Goal: Transaction & Acquisition: Purchase product/service

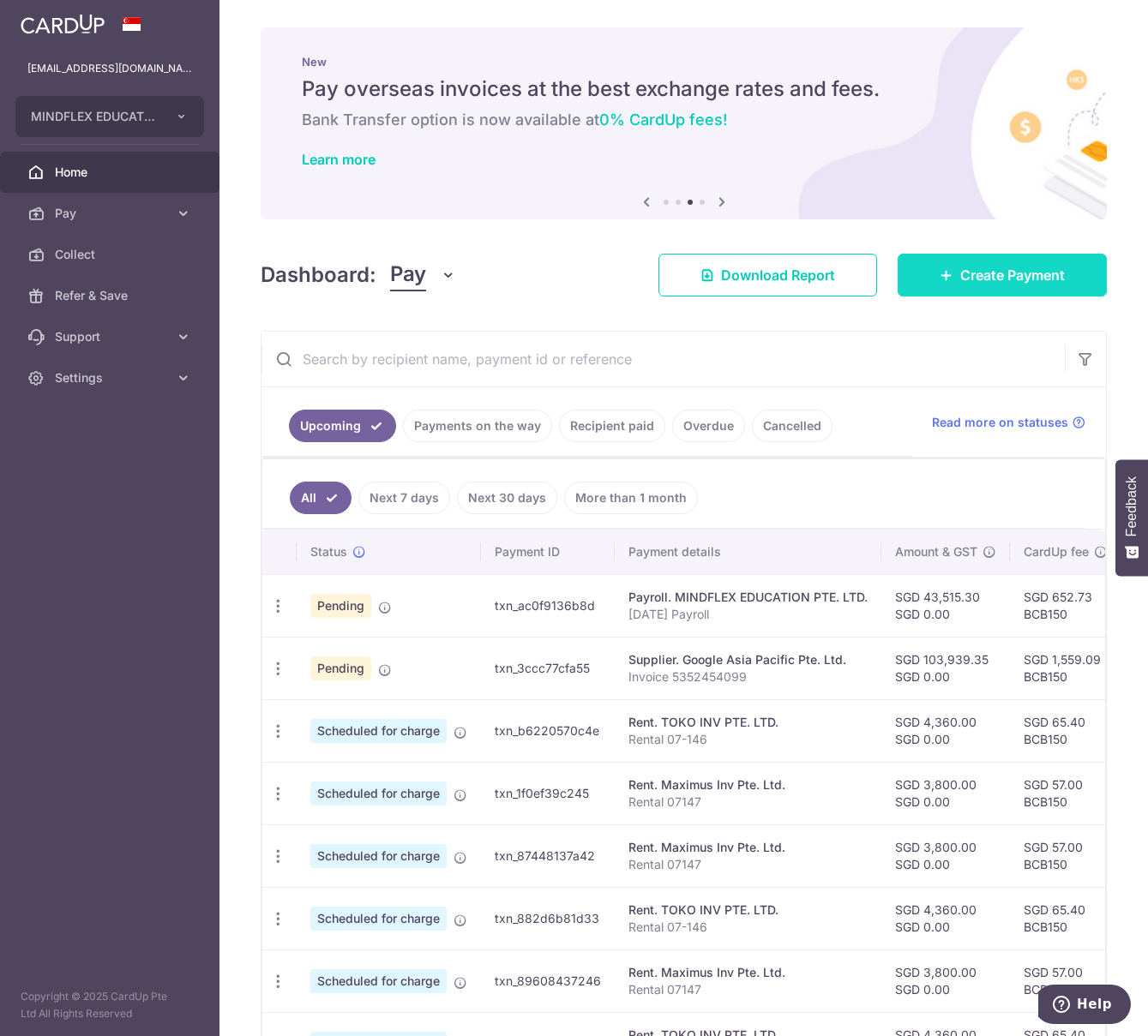
click at [974, 276] on span "Create Payment" at bounding box center [1013, 275] width 105 height 21
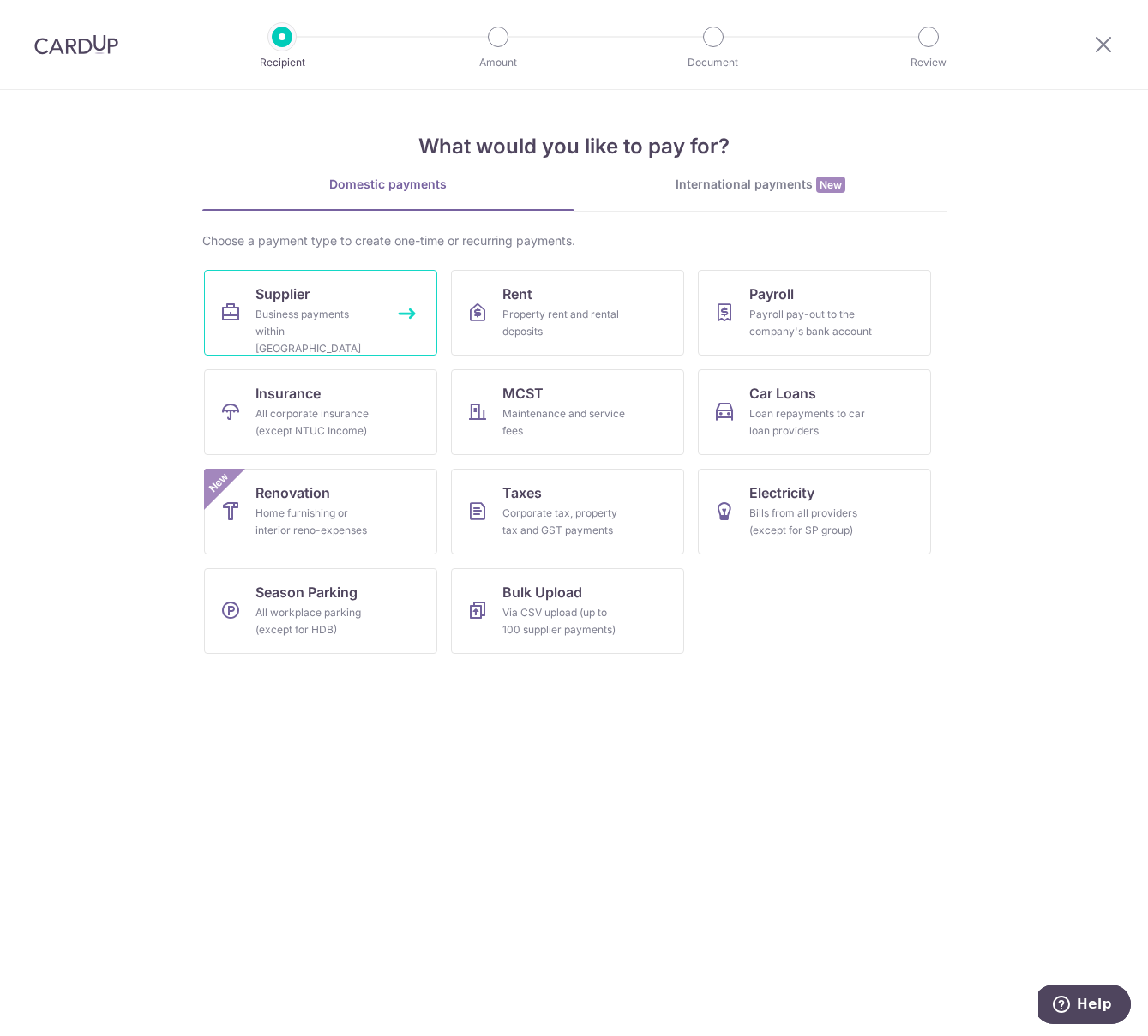
click at [356, 322] on div "Business payments within Singapore" at bounding box center [316, 331] width 123 height 52
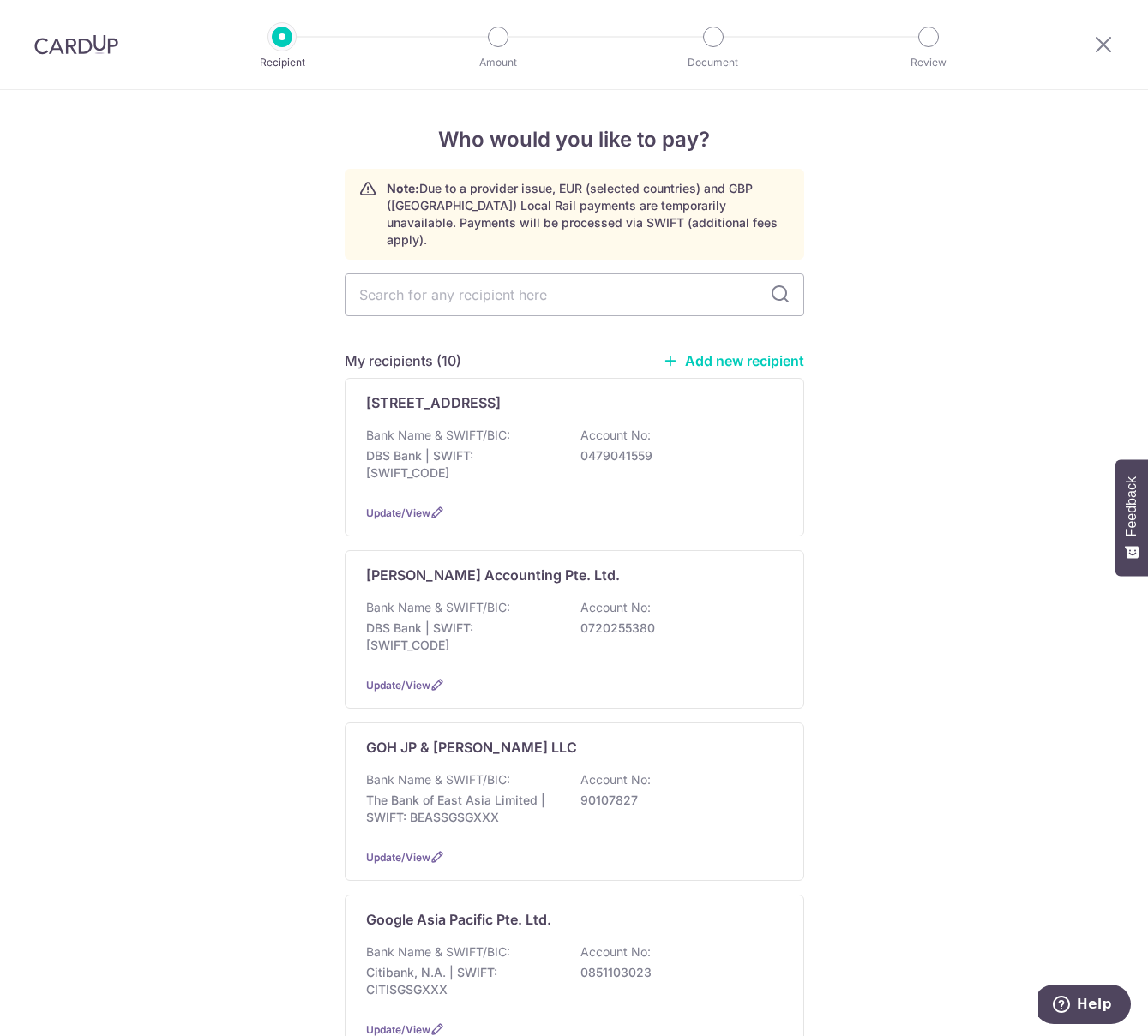
click at [714, 352] on link "Add new recipient" at bounding box center [733, 361] width 142 height 17
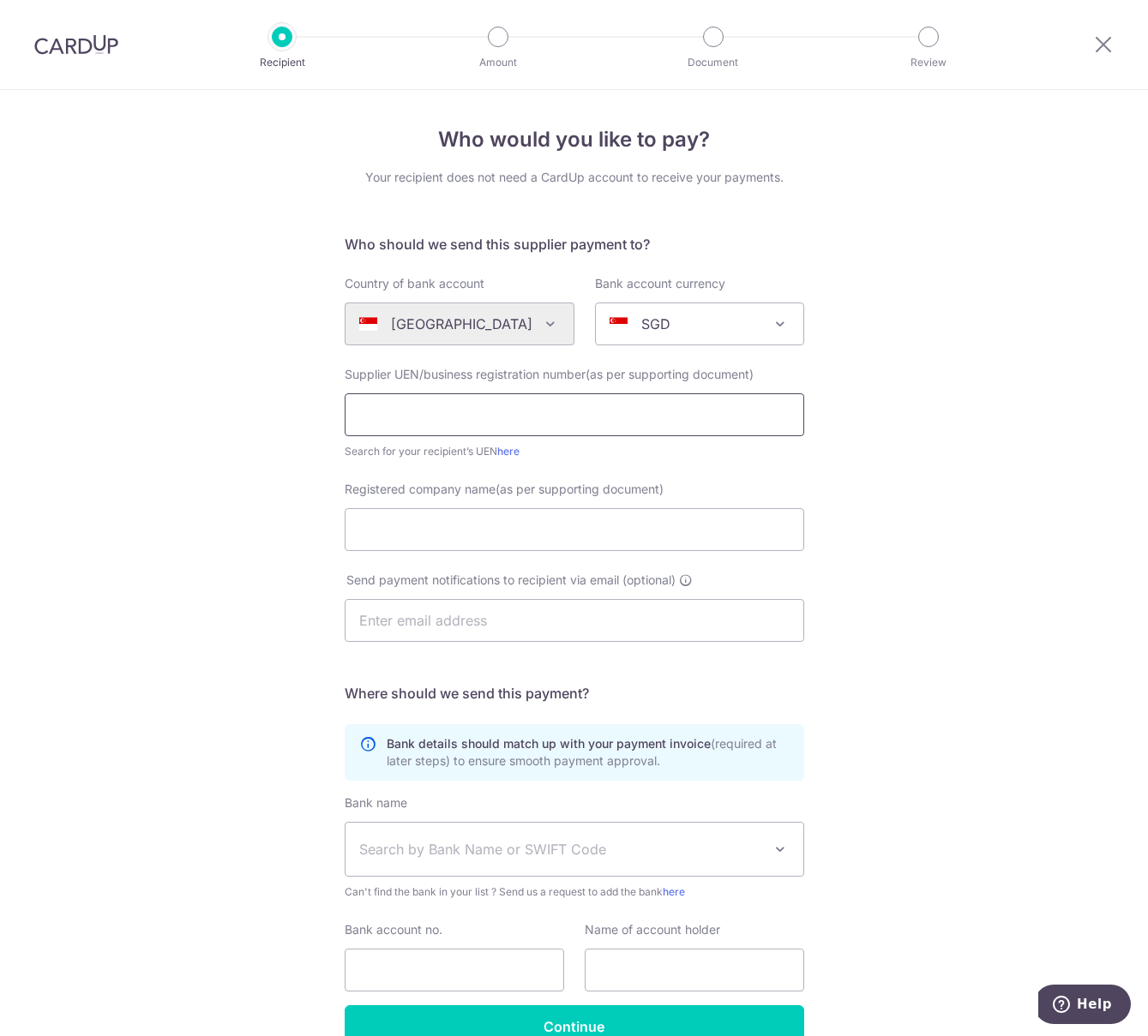
click at [542, 411] on input "text" at bounding box center [574, 414] width 460 height 43
type input "202534712D"
type input "U"
type input "S"
type input "W"
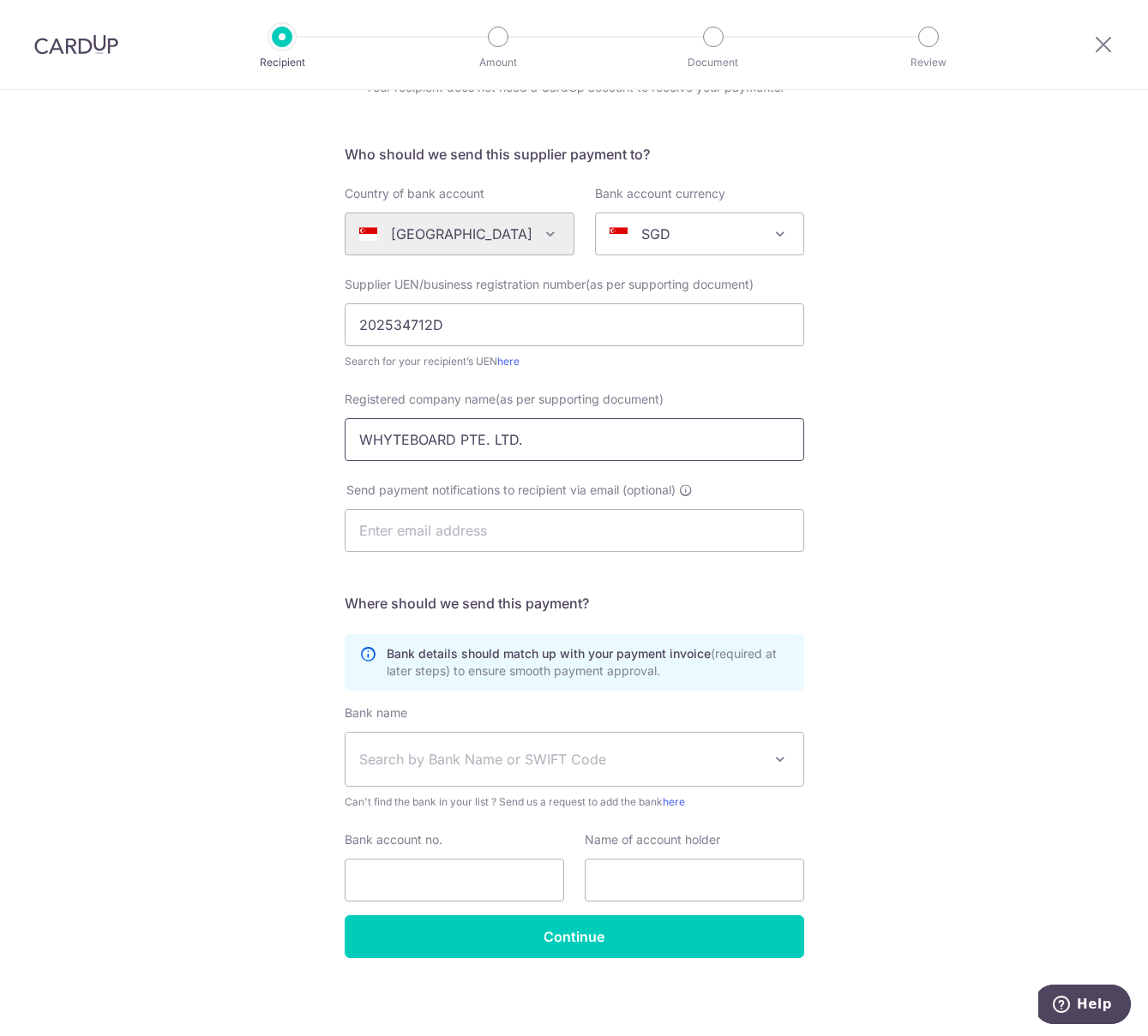
scroll to position [93, 0]
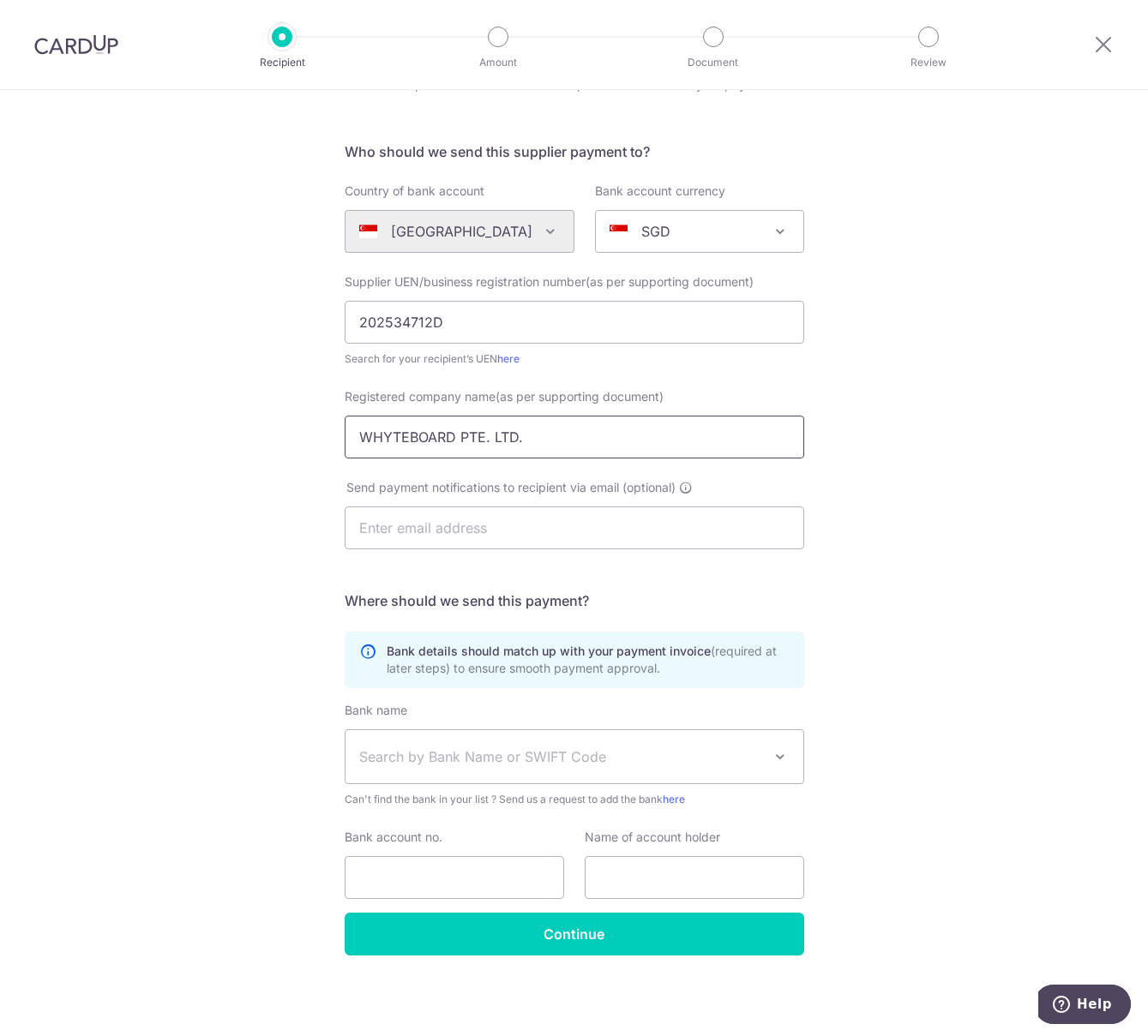
type input "WHYTEBOARD PTE. LTD."
click at [420, 747] on span "Search by Bank Name or SWIFT Code" at bounding box center [574, 756] width 458 height 53
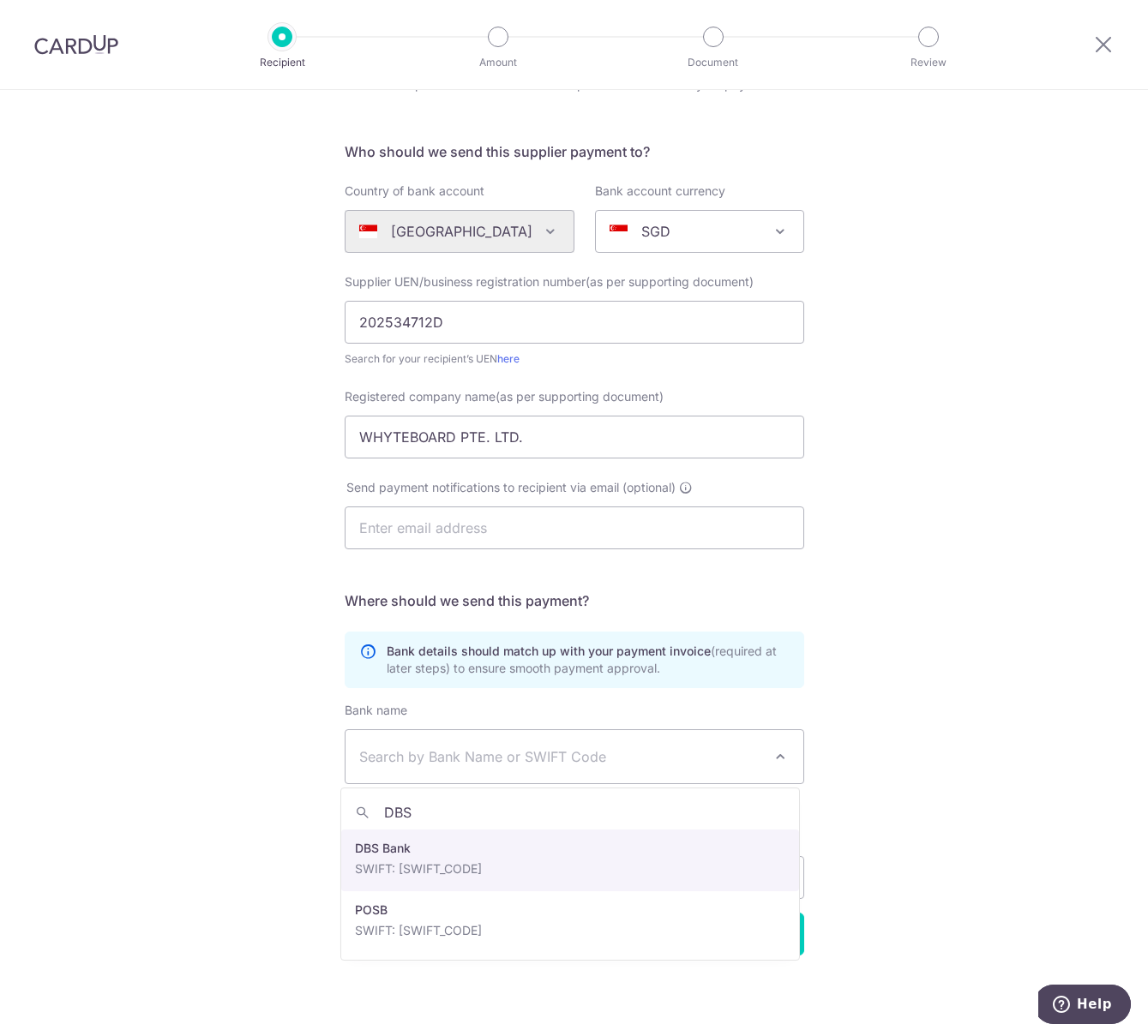
type input "DBS"
select select "6"
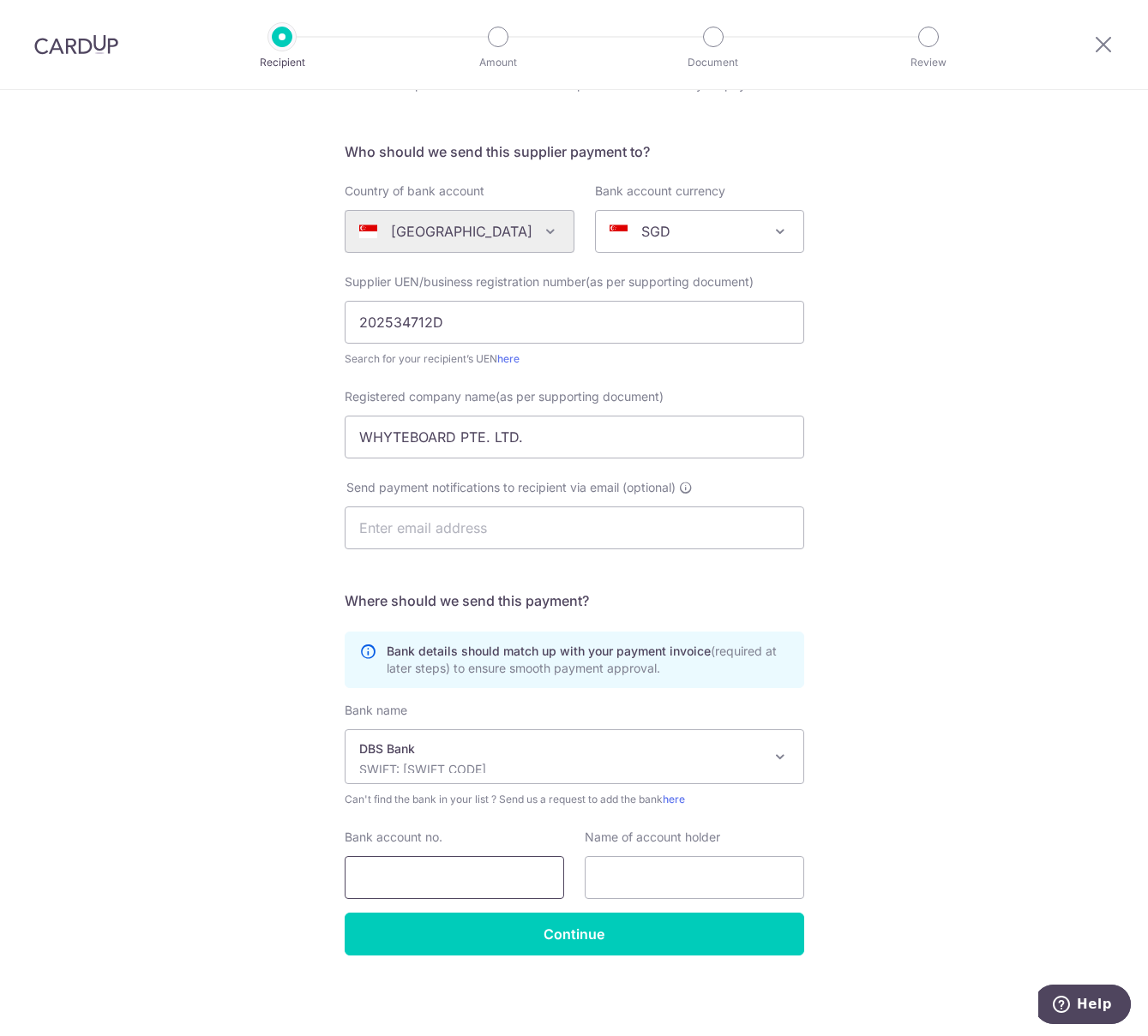
click at [405, 882] on input "Bank account no." at bounding box center [453, 877] width 219 height 43
type input "0721380366"
click at [705, 884] on input "text" at bounding box center [694, 877] width 219 height 43
type input "w"
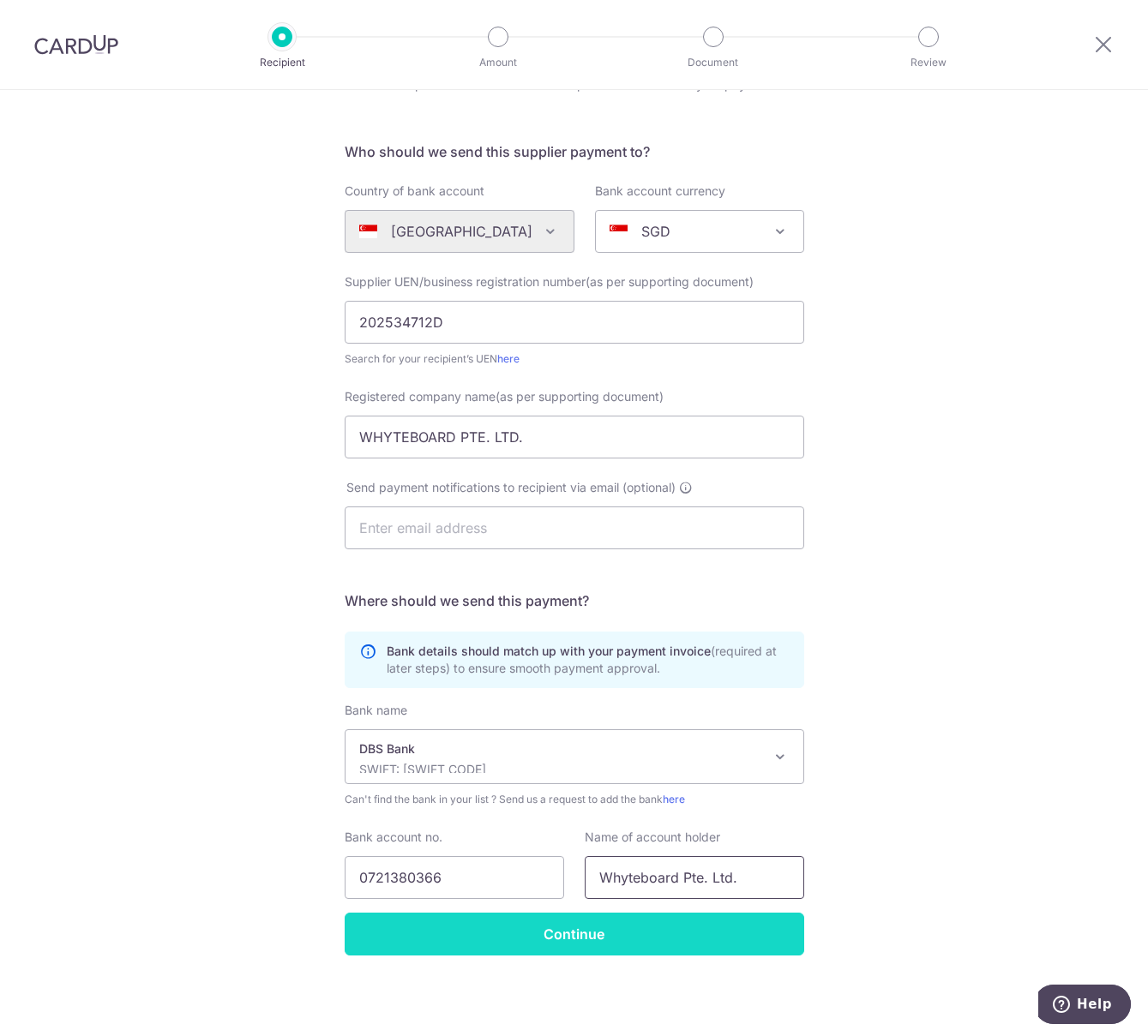
type input "Whyteboard Pte. Ltd."
click at [675, 915] on input "Continue" at bounding box center [574, 934] width 460 height 43
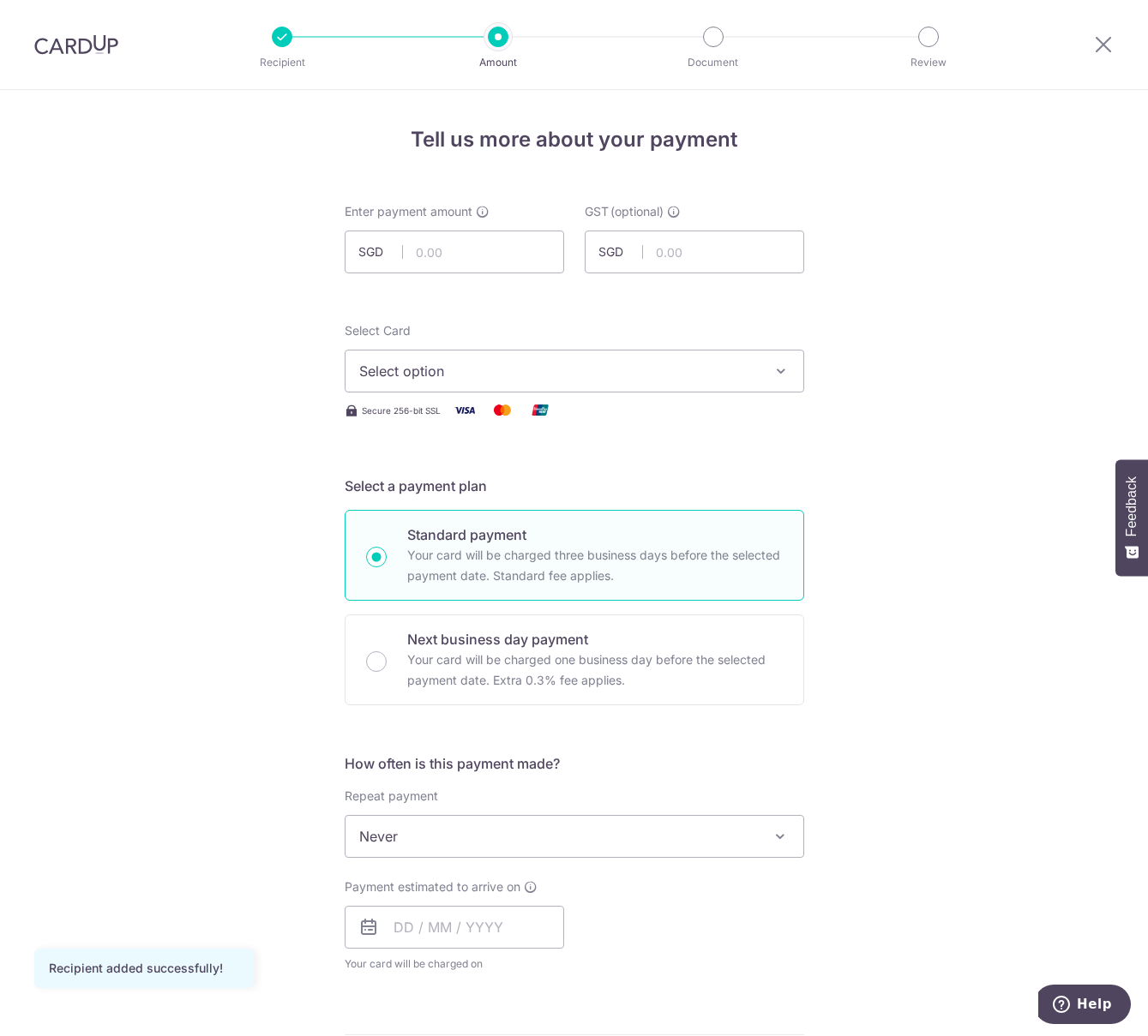
click at [469, 213] on label "Enter payment amount" at bounding box center [417, 212] width 145 height 17
click at [453, 241] on input "text" at bounding box center [453, 252] width 219 height 43
type input "5,000.00"
click at [405, 371] on span "Select option" at bounding box center [558, 371] width 399 height 21
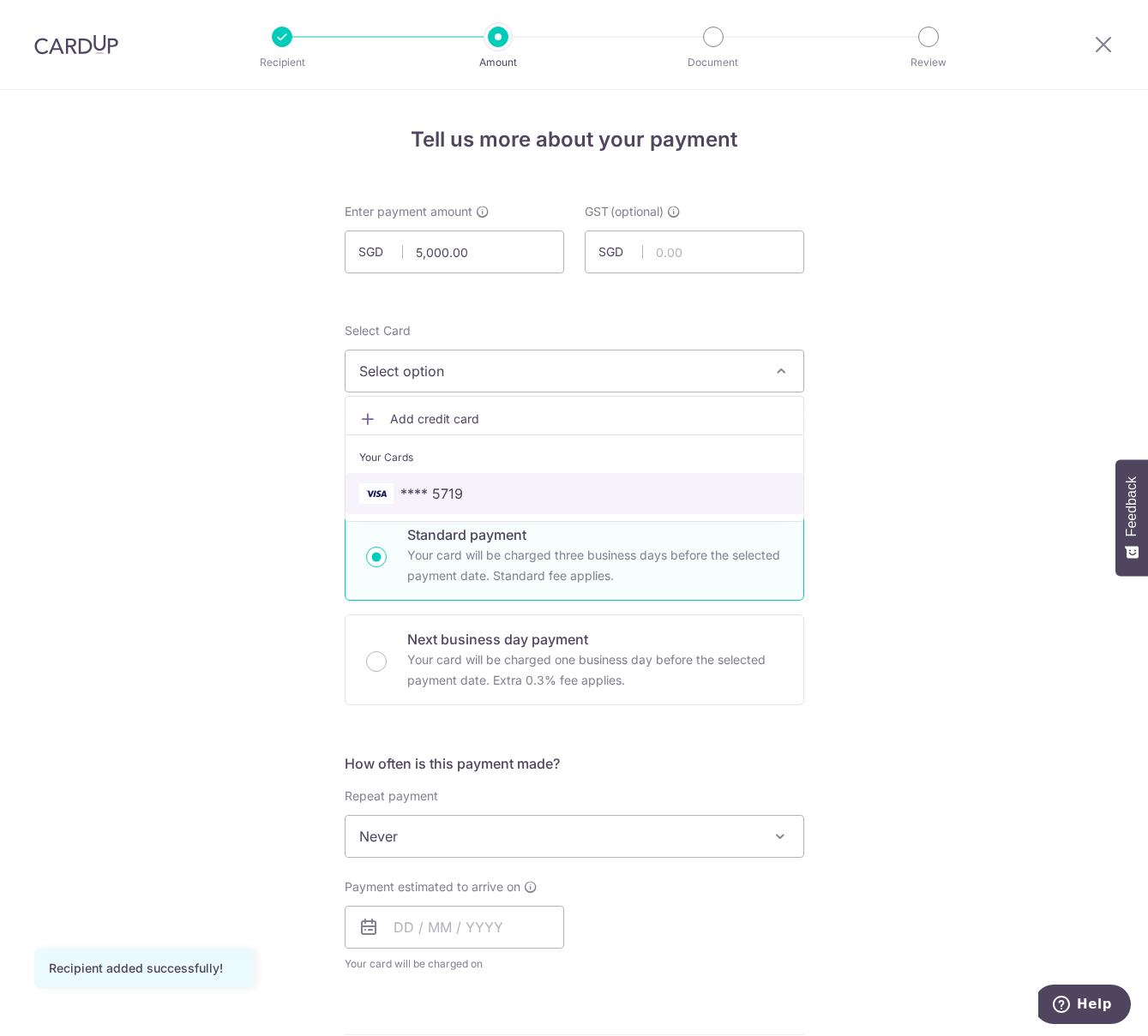
click at [418, 480] on link "**** 5719" at bounding box center [574, 494] width 458 height 41
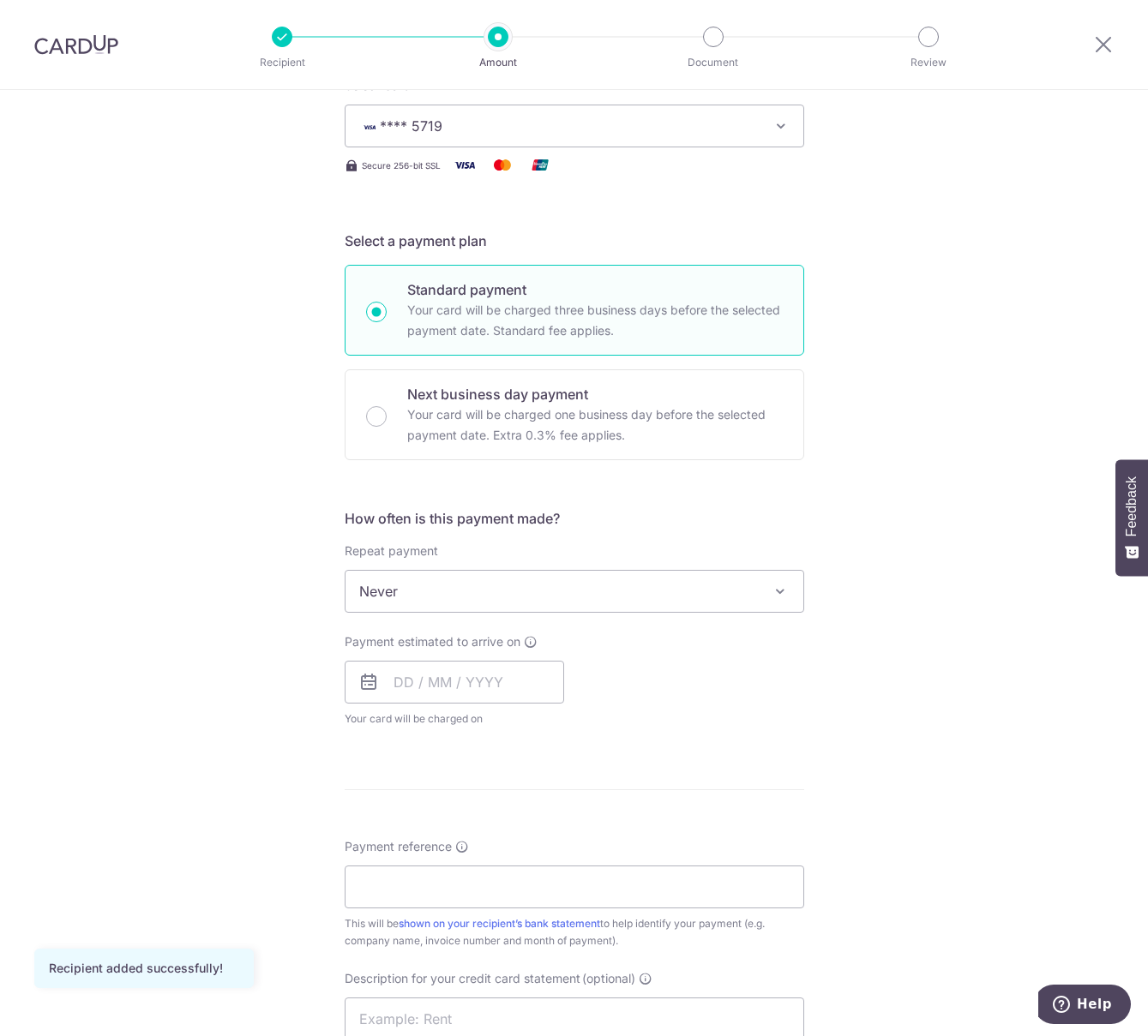
scroll to position [342, 0]
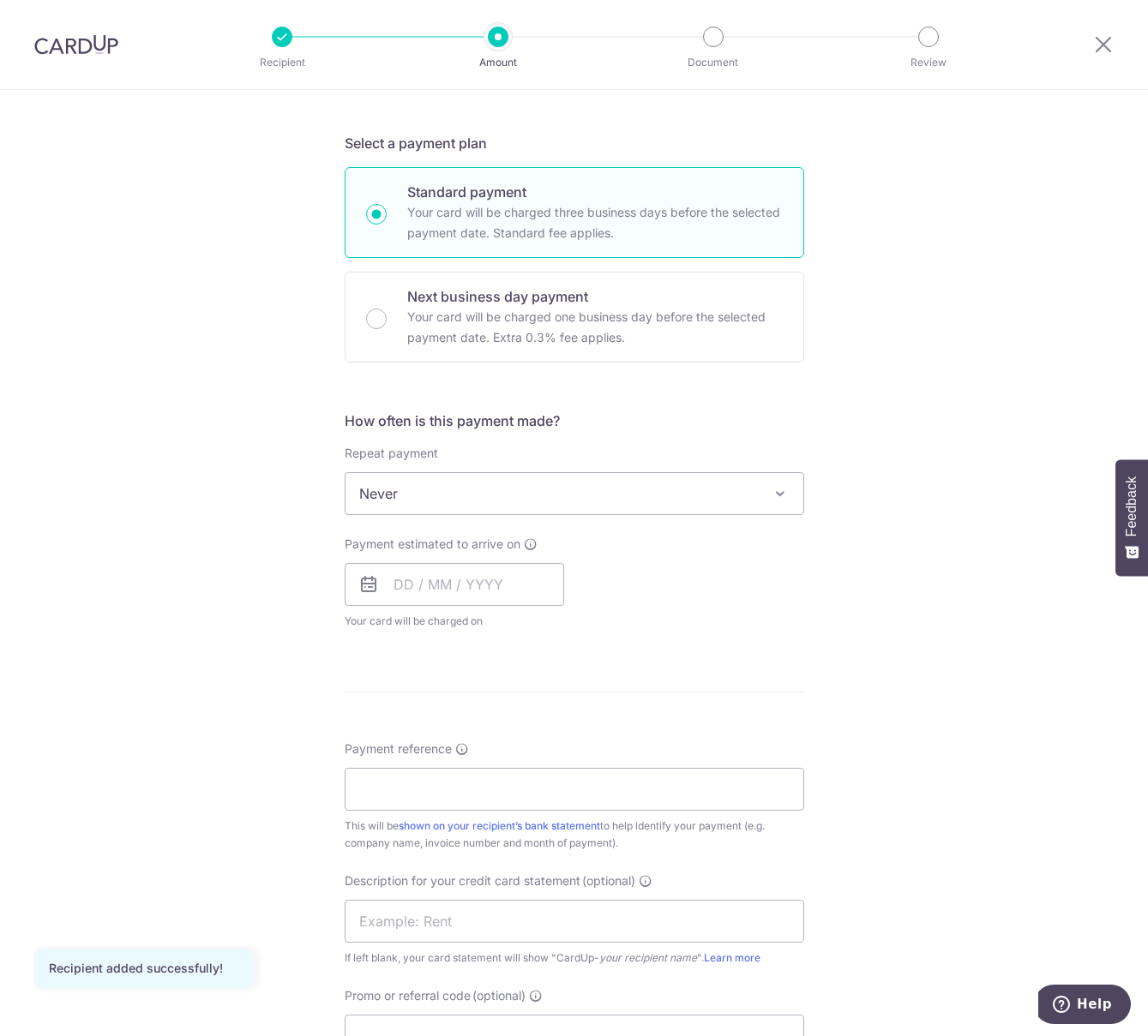
click at [386, 543] on span "Payment estimated to arrive on" at bounding box center [432, 544] width 176 height 17
click at [387, 577] on input "text" at bounding box center [453, 584] width 219 height 43
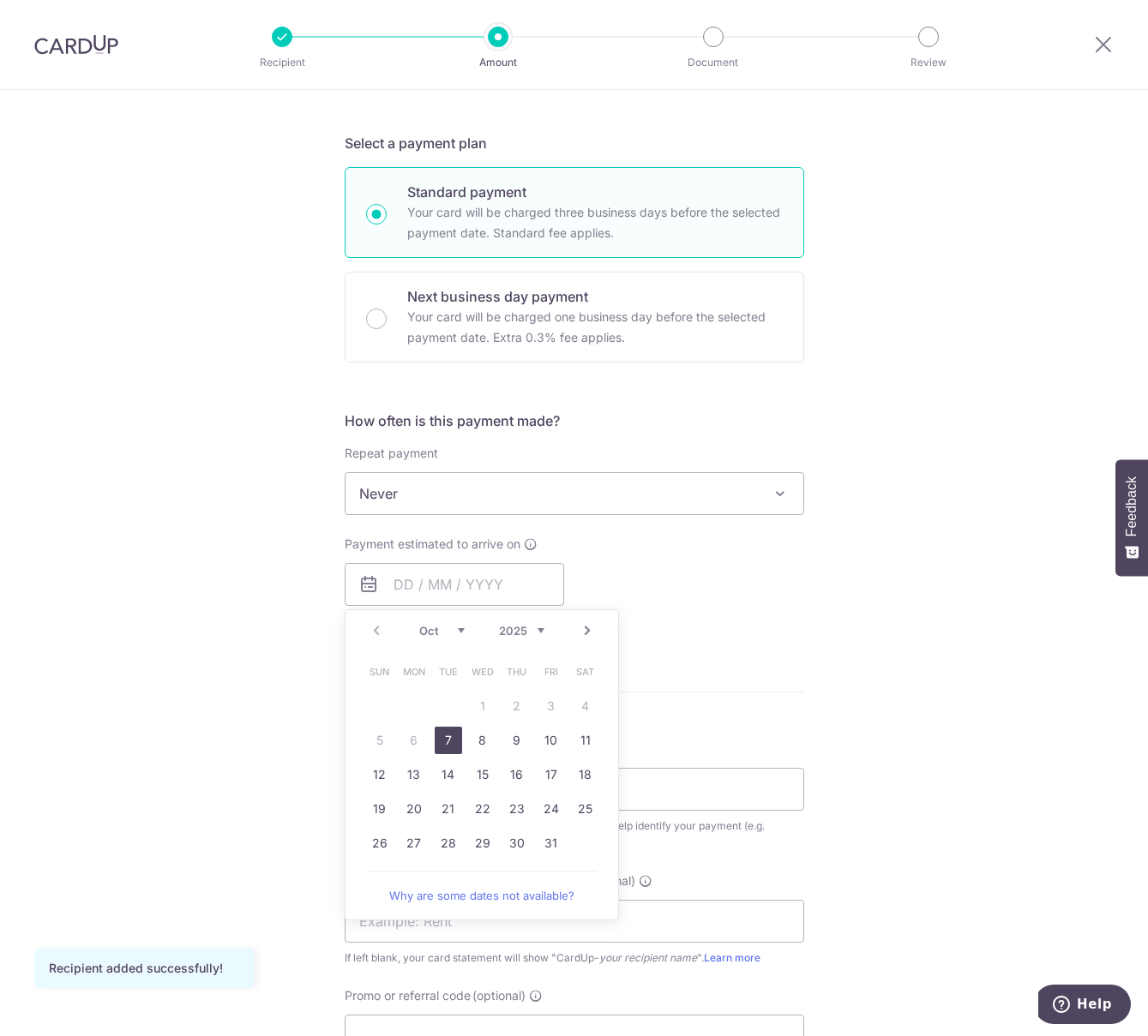
click at [435, 729] on link "7" at bounding box center [447, 740] width 27 height 27
type input "[DATE]"
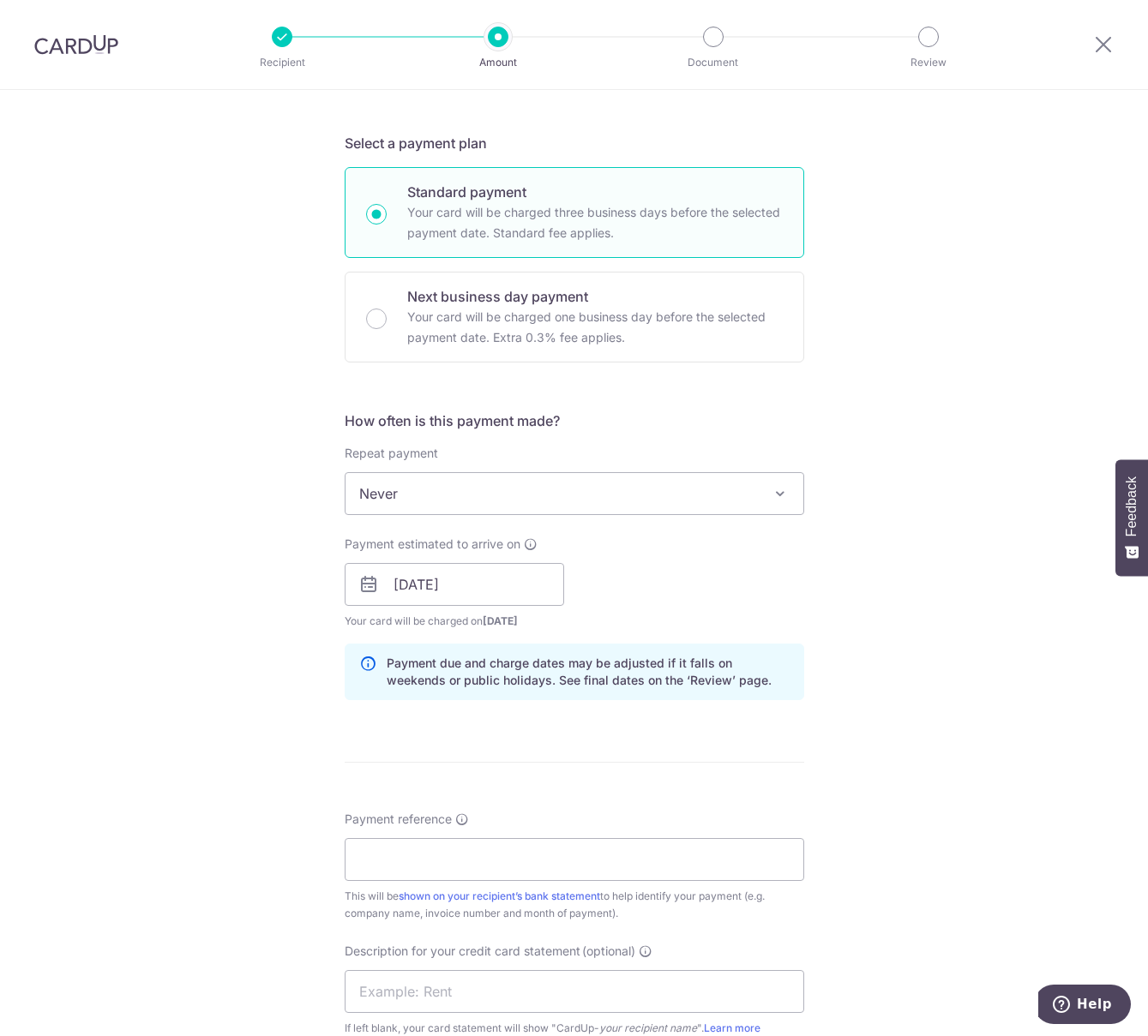
click at [440, 749] on form "Enter payment amount SGD 5,000.00 5000.00 GST (optional) SGD Recipient added su…" at bounding box center [574, 631] width 460 height 1542
click at [408, 839] on div "Payment reference This will be shown on your recipient’s bank statement to help…" at bounding box center [574, 867] width 460 height 112
click at [407, 839] on input "Payment reference" at bounding box center [574, 860] width 460 height 43
drag, startPoint x: 407, startPoint y: 839, endPoint x: 419, endPoint y: 832, distance: 13.9
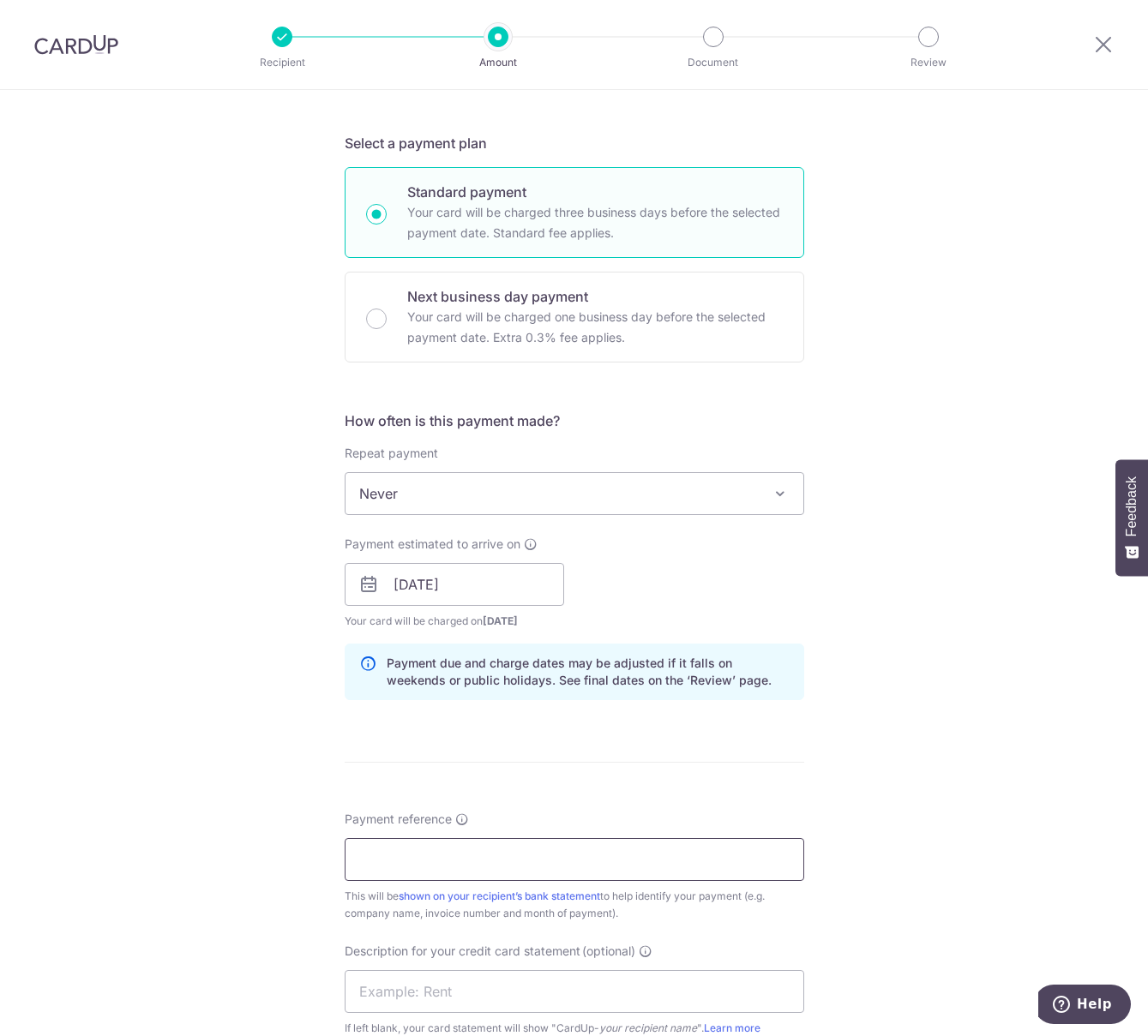
click at [419, 834] on div "Payment reference This will be shown on your recipient’s bank statement to help…" at bounding box center [574, 867] width 460 height 112
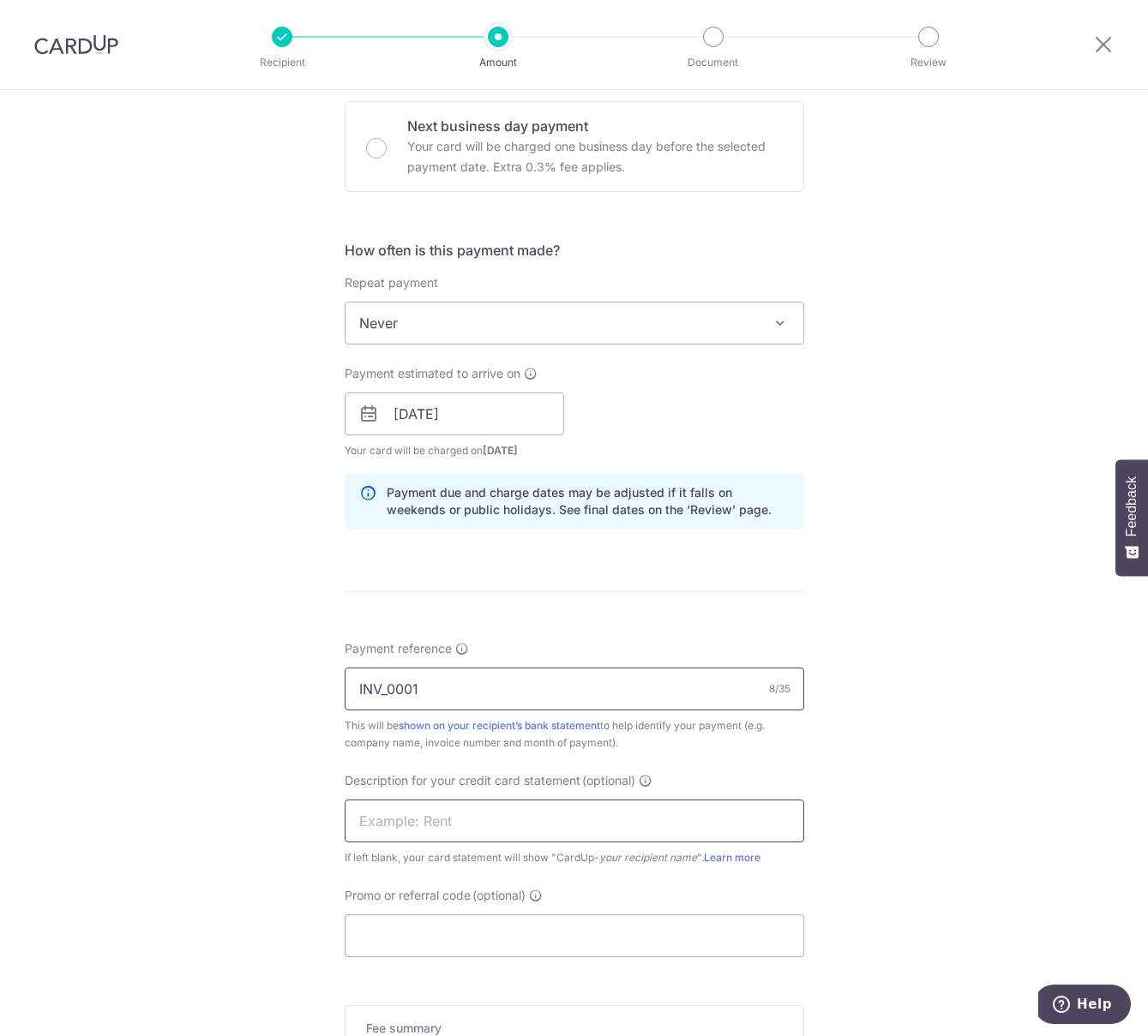
scroll to position [515, 0]
click at [411, 821] on input "text" at bounding box center [574, 819] width 460 height 43
click at [382, 693] on input "INV_0001" at bounding box center [574, 687] width 460 height 43
type input "INV-0001"
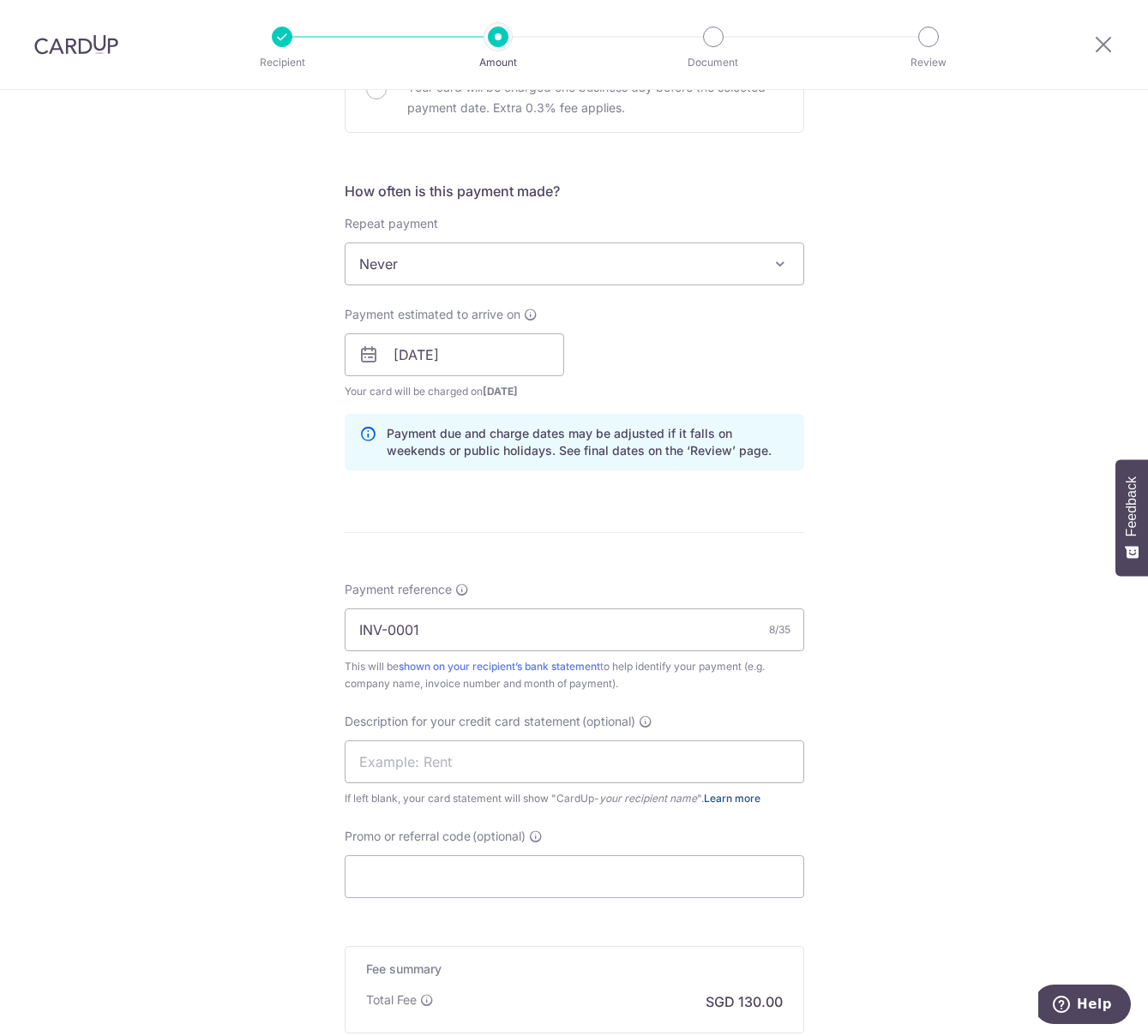
scroll to position [600, 0]
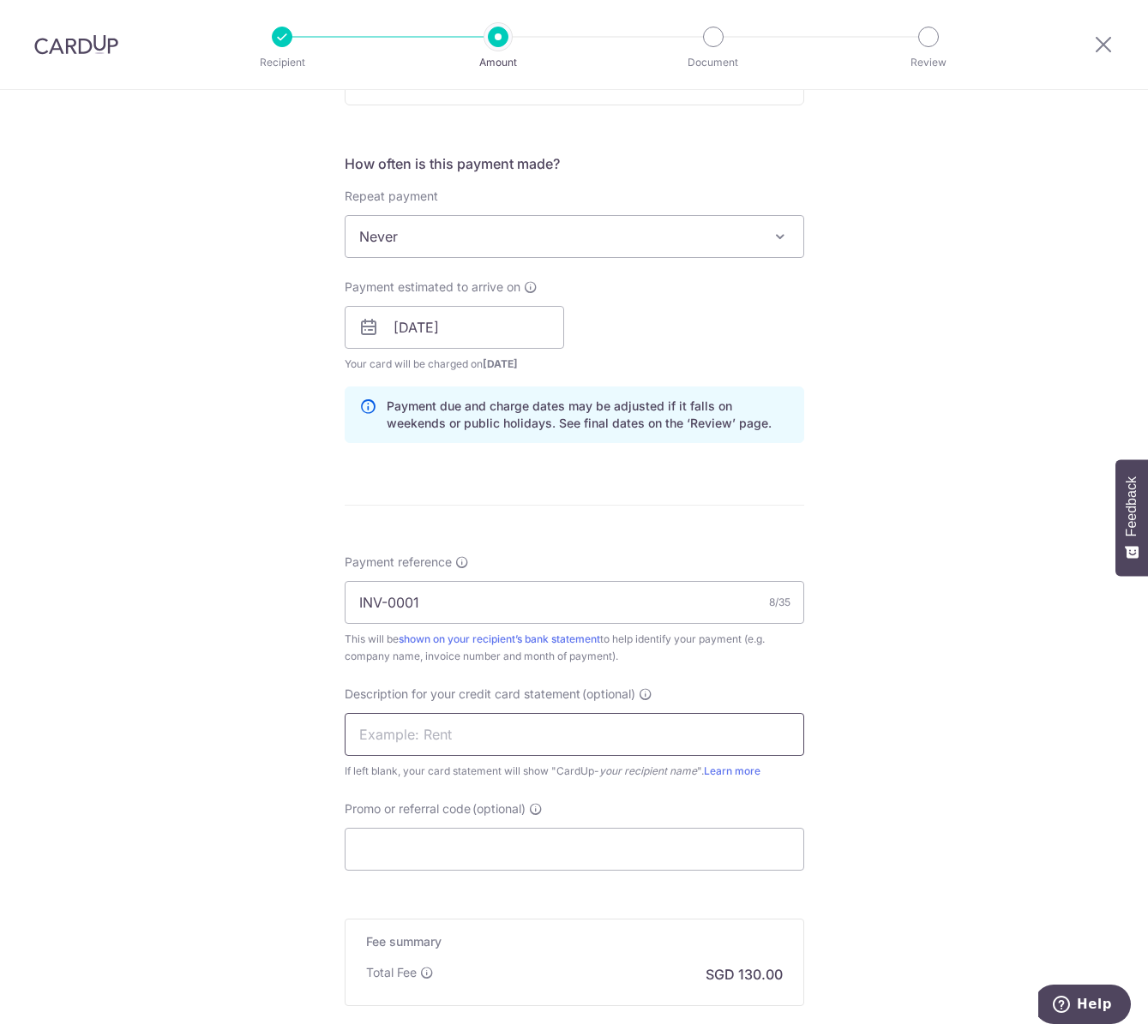
click at [397, 751] on input "text" at bounding box center [574, 734] width 460 height 43
type input "Whyteboard Sep"
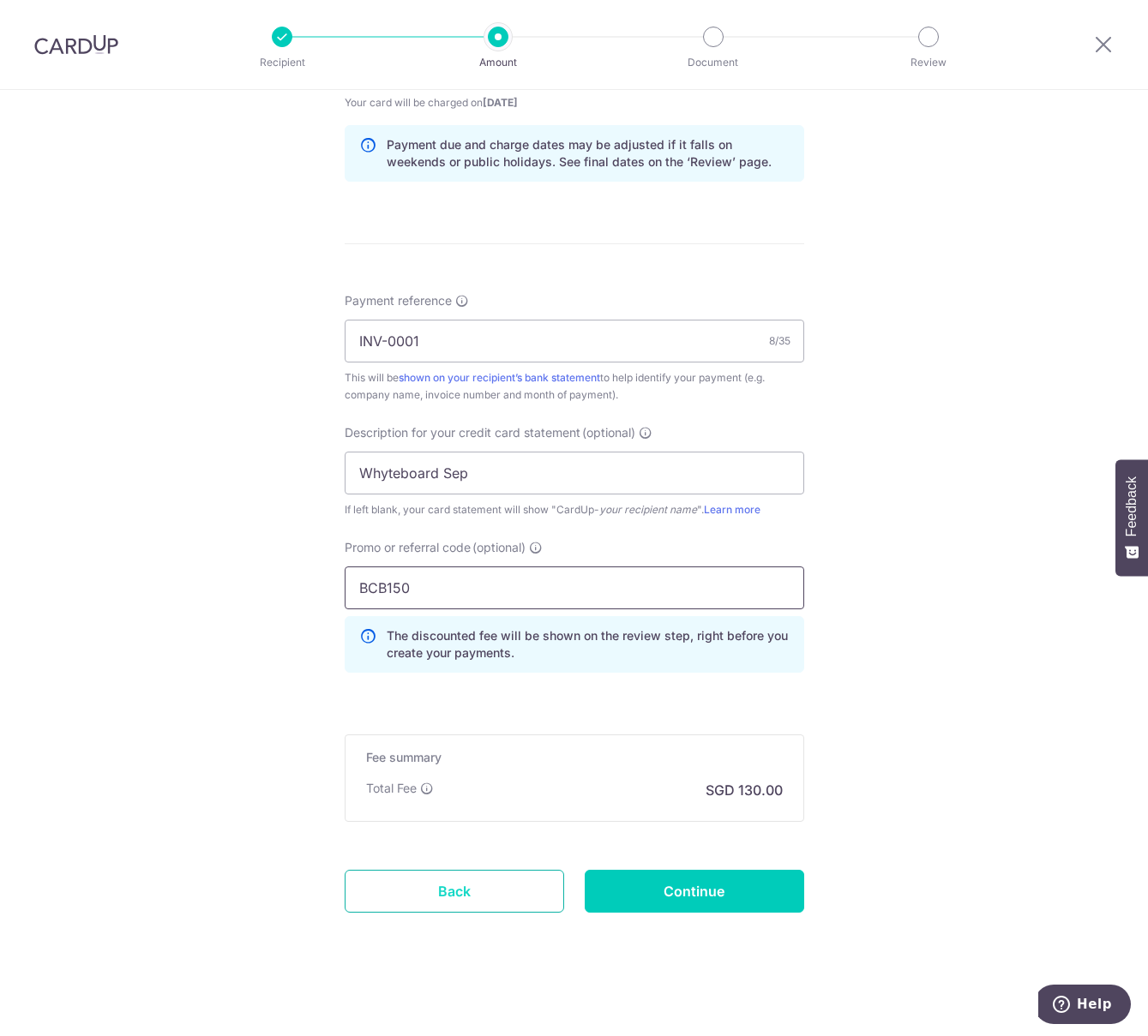
scroll to position [867, 0]
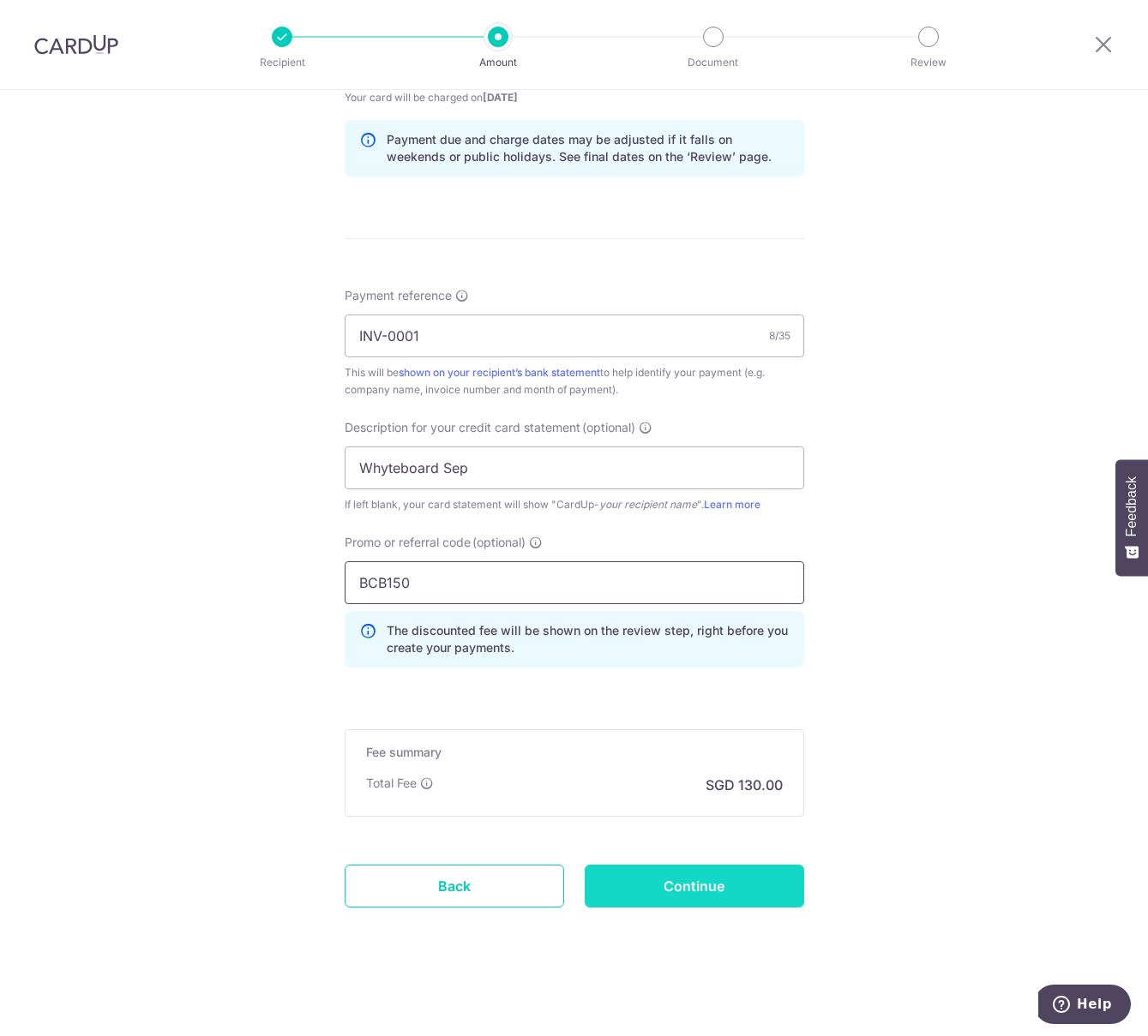
type input "BCB150"
click at [590, 883] on input "Continue" at bounding box center [694, 886] width 219 height 43
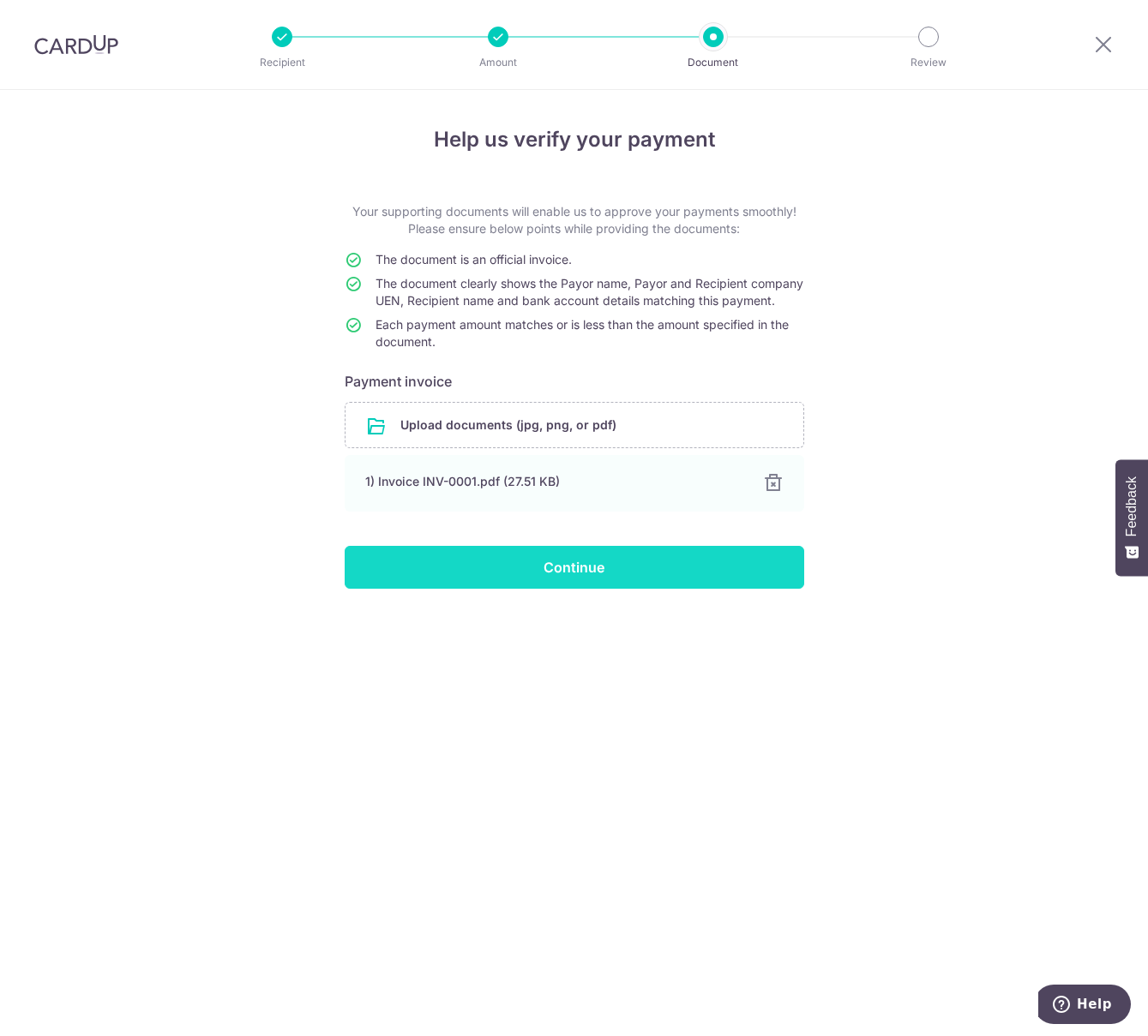
click at [444, 573] on input "Continue" at bounding box center [574, 567] width 460 height 43
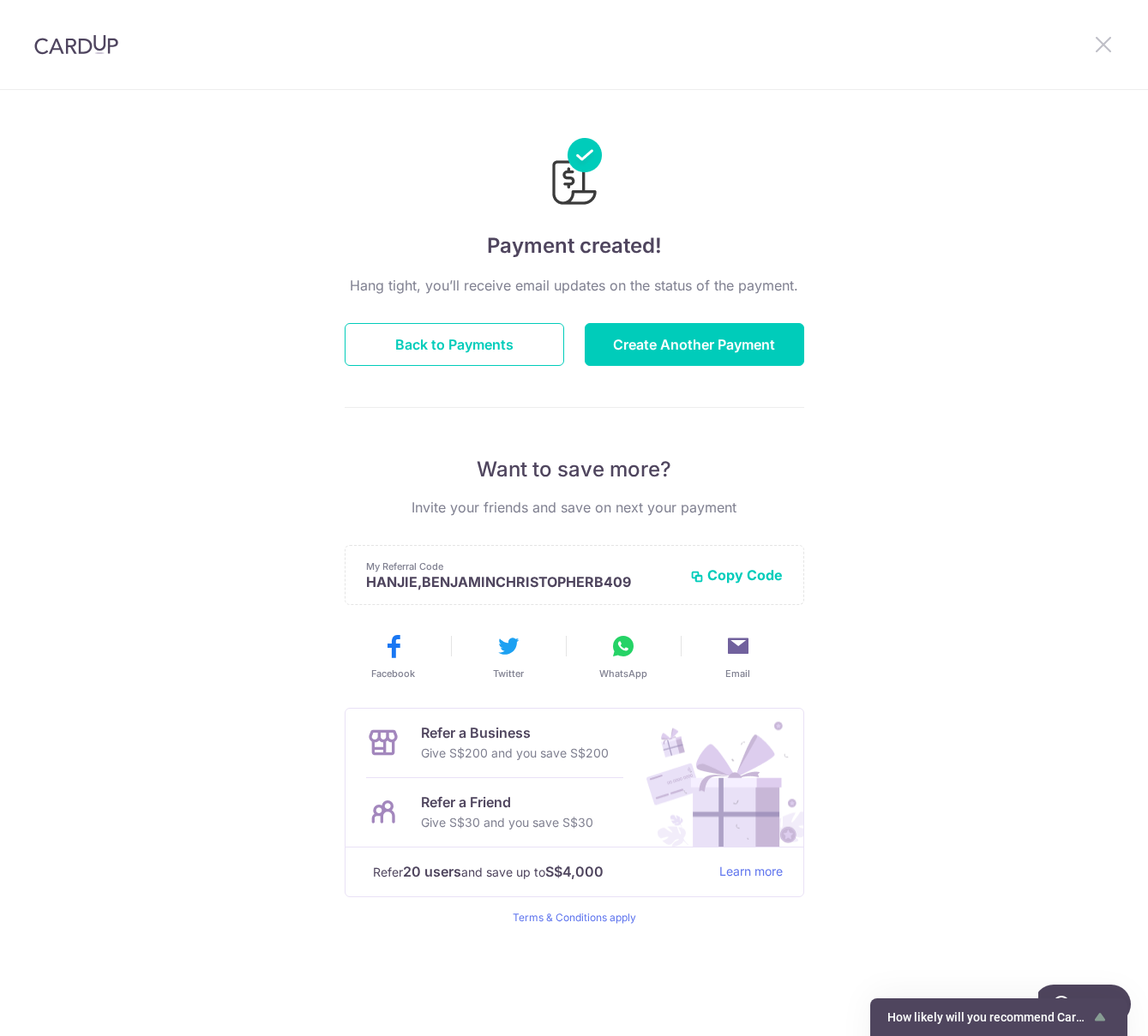
click at [1097, 51] on icon at bounding box center [1103, 44] width 21 height 22
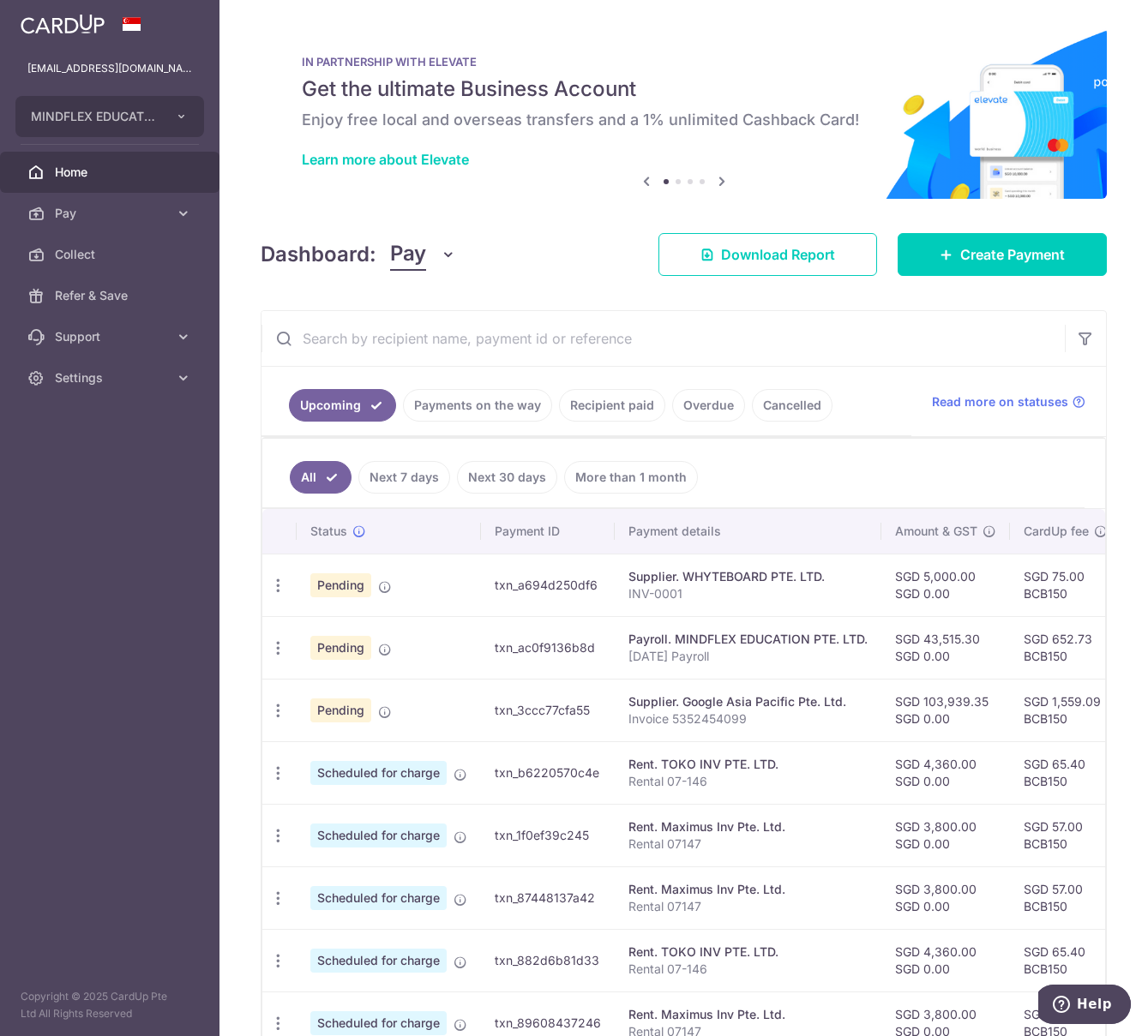
click at [577, 404] on link "Recipient paid" at bounding box center [612, 404] width 107 height 32
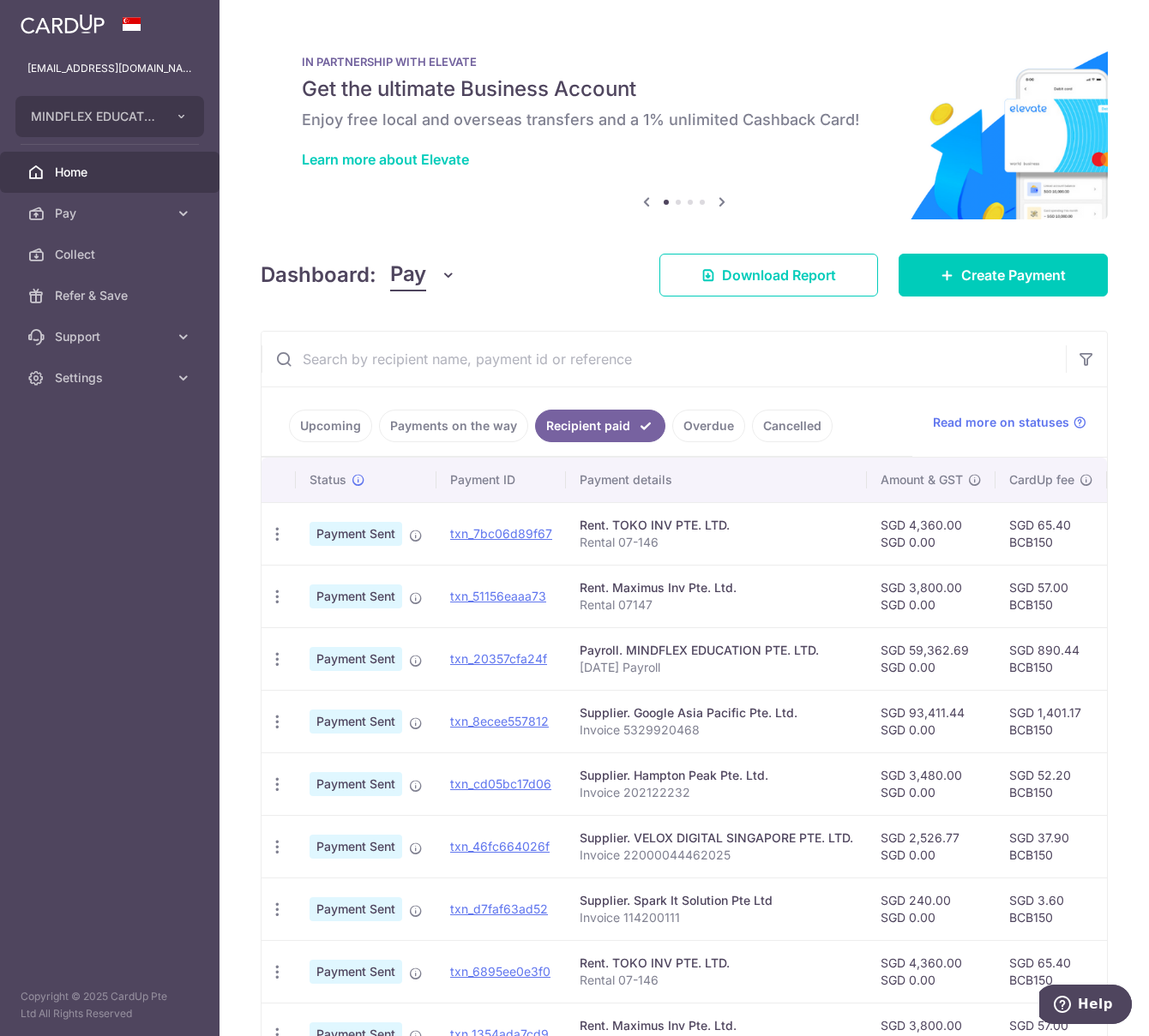
click at [465, 412] on link "Payments on the way" at bounding box center [453, 425] width 149 height 32
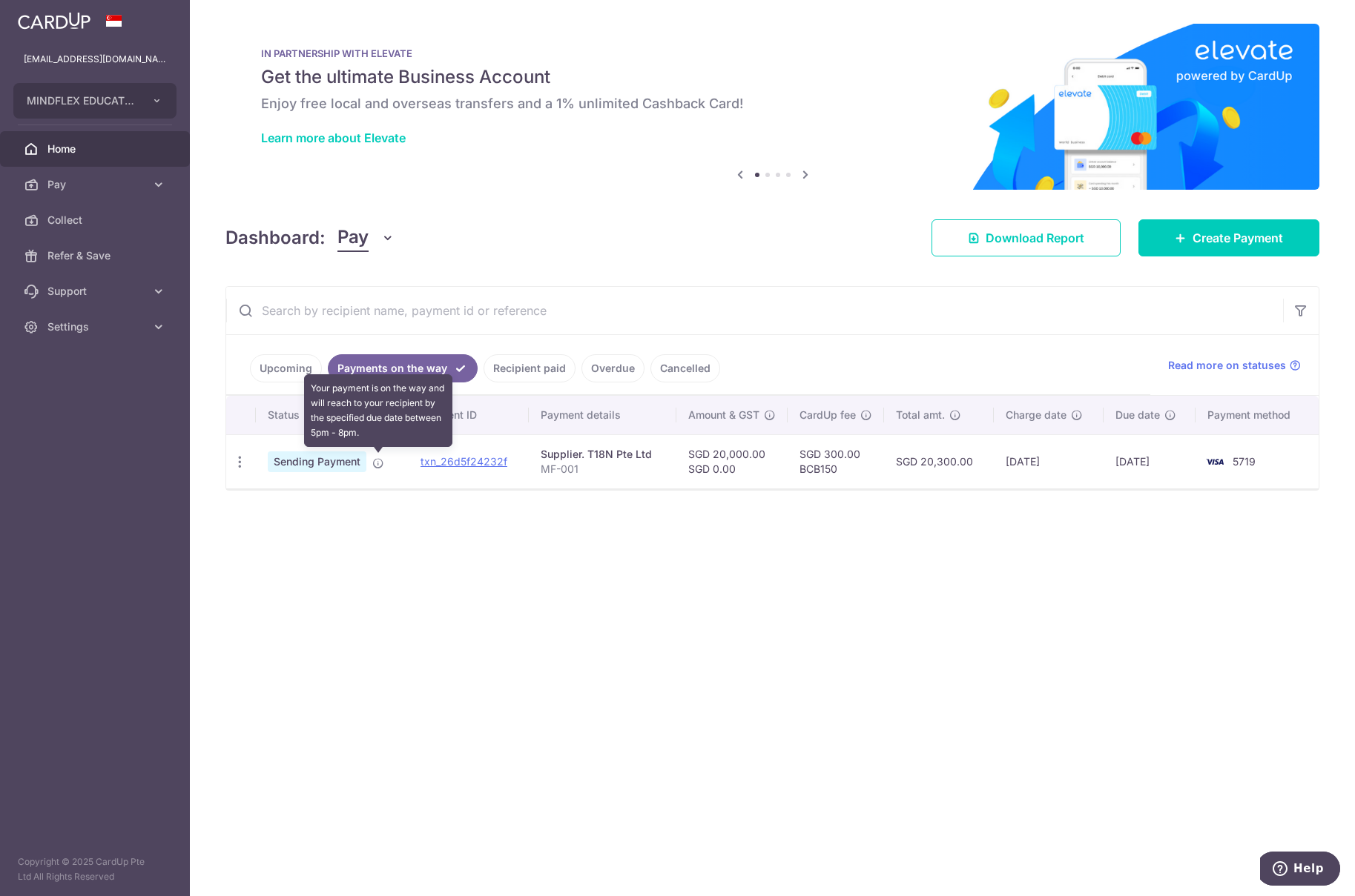
click at [374, 465] on icon at bounding box center [379, 463] width 12 height 12
